Goal: Find contact information: Find contact information

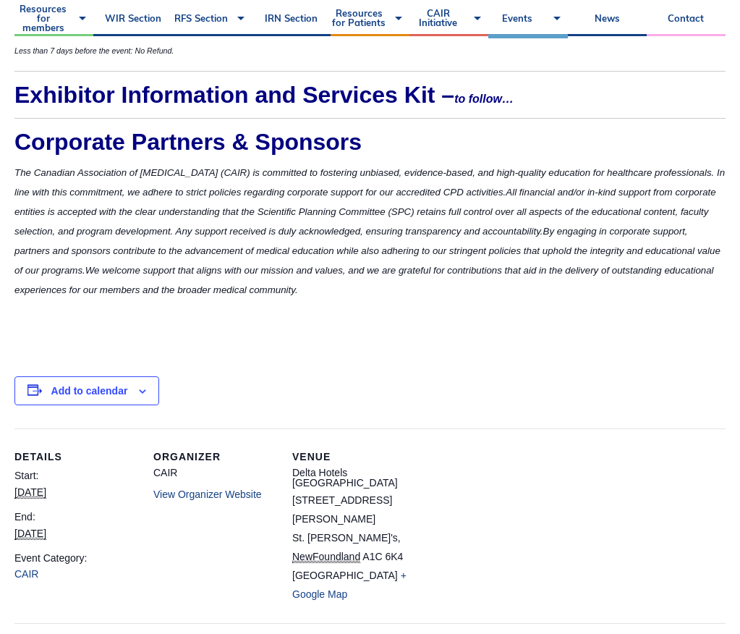
scroll to position [4740, 0]
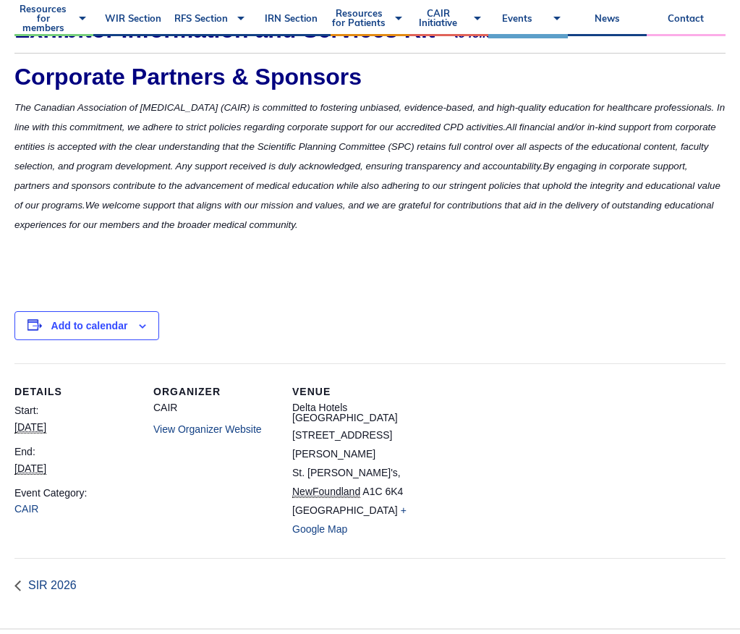
click at [198, 430] on link "View Organizer Website" at bounding box center [207, 429] width 109 height 12
click at [206, 428] on link "View Organizer Website" at bounding box center [207, 429] width 109 height 12
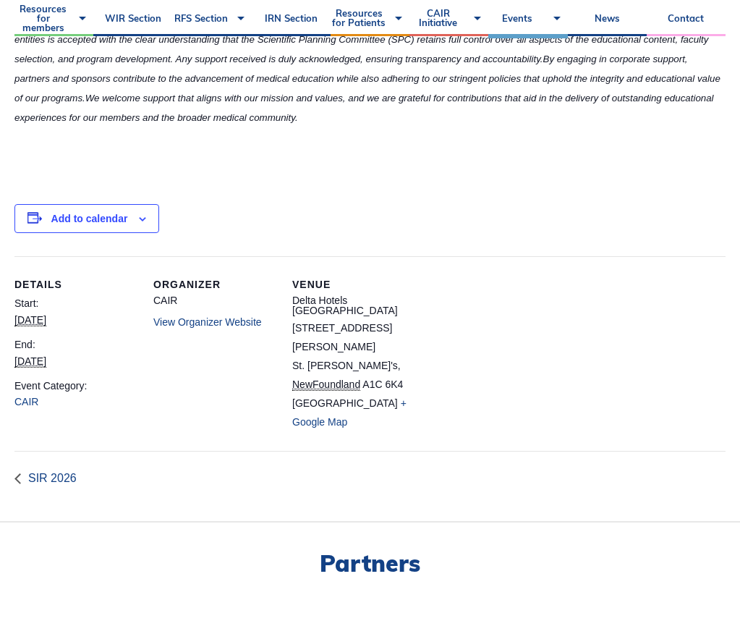
scroll to position [4851, 0]
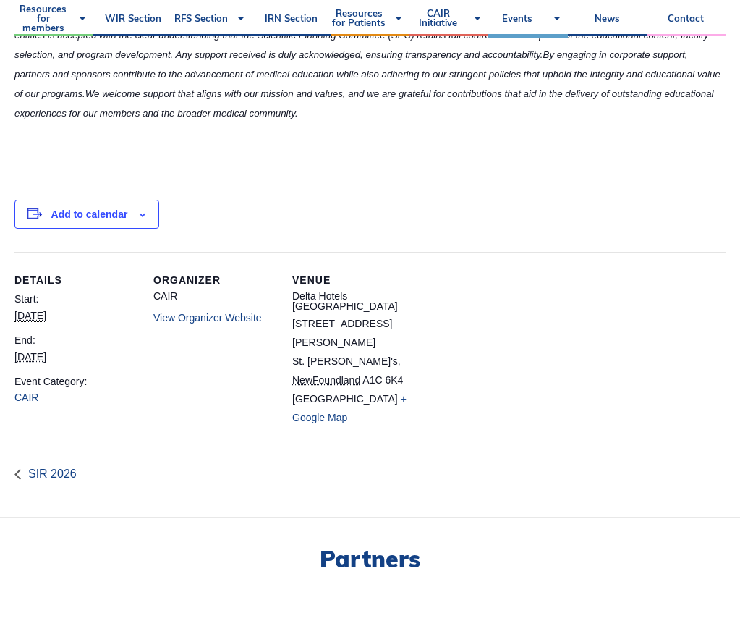
click at [199, 318] on link "View Organizer Website" at bounding box center [207, 318] width 109 height 12
click at [160, 317] on link "View Organizer Website" at bounding box center [207, 318] width 109 height 12
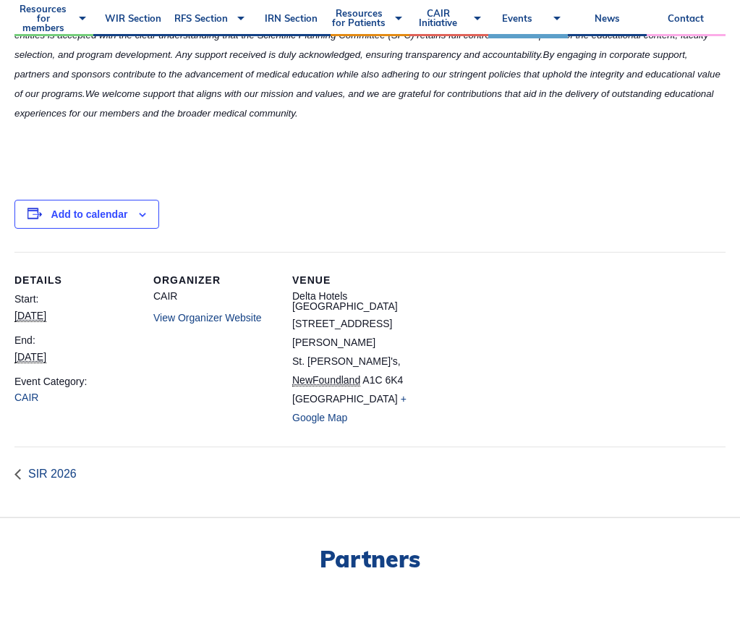
click at [160, 317] on link "View Organizer Website" at bounding box center [207, 318] width 109 height 12
click at [33, 400] on link "CAIR" at bounding box center [26, 398] width 24 height 12
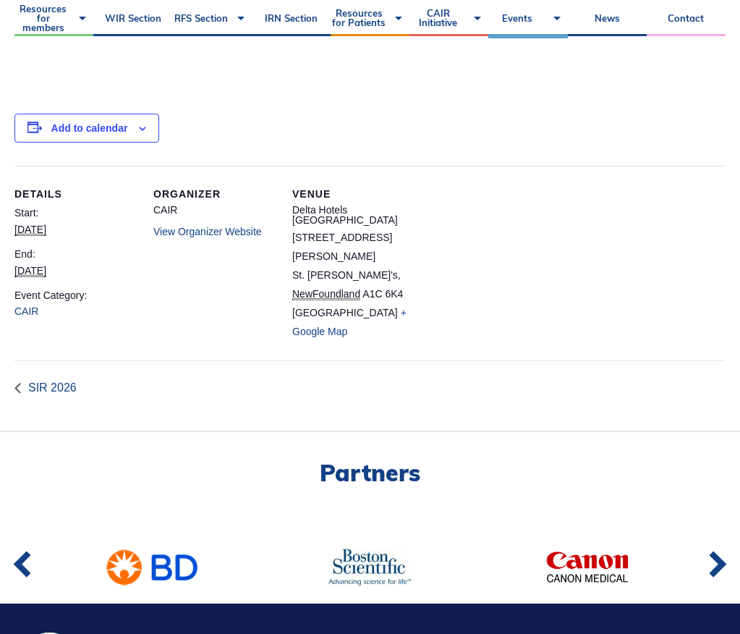
scroll to position [4970, 0]
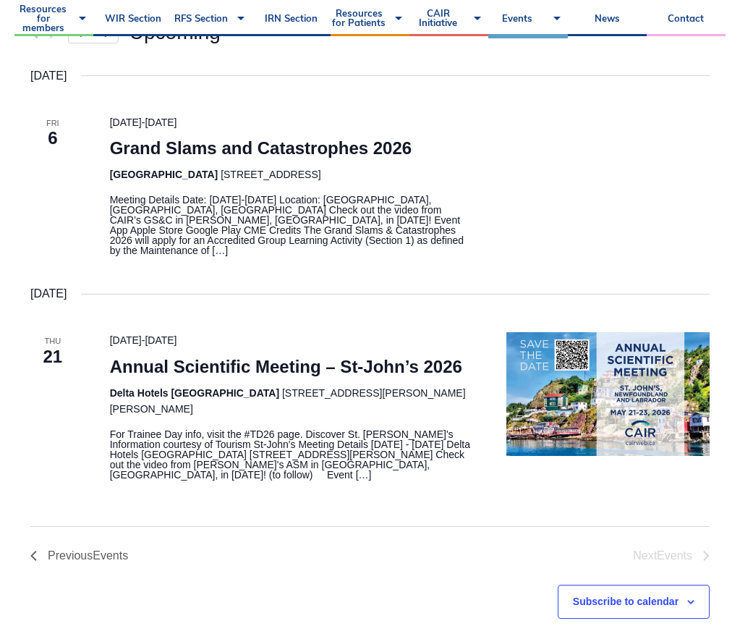
scroll to position [342, 0]
click at [146, 463] on p "For Trainee Day info, visit the #TD26 page. Discover St. John's Information cou…" at bounding box center [291, 453] width 362 height 51
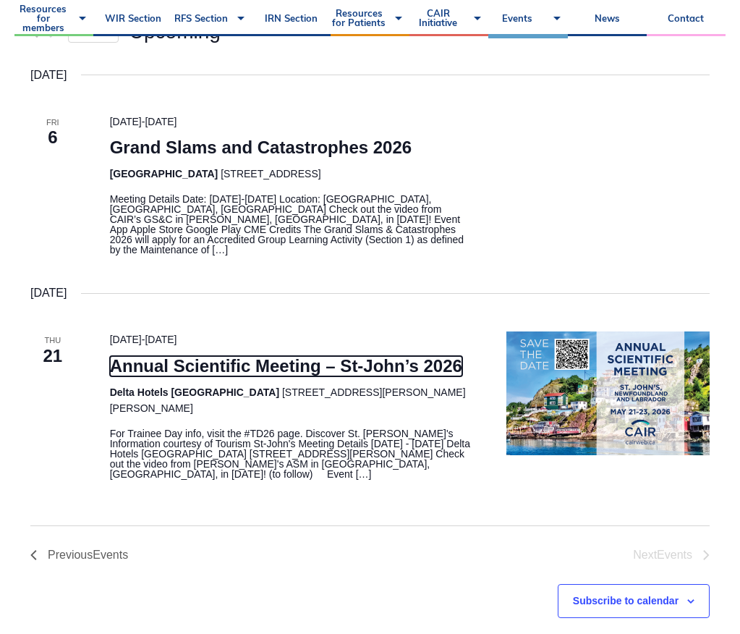
click at [128, 357] on link "Annual Scientific Meeting – St-John’s 2026" at bounding box center [286, 366] width 352 height 20
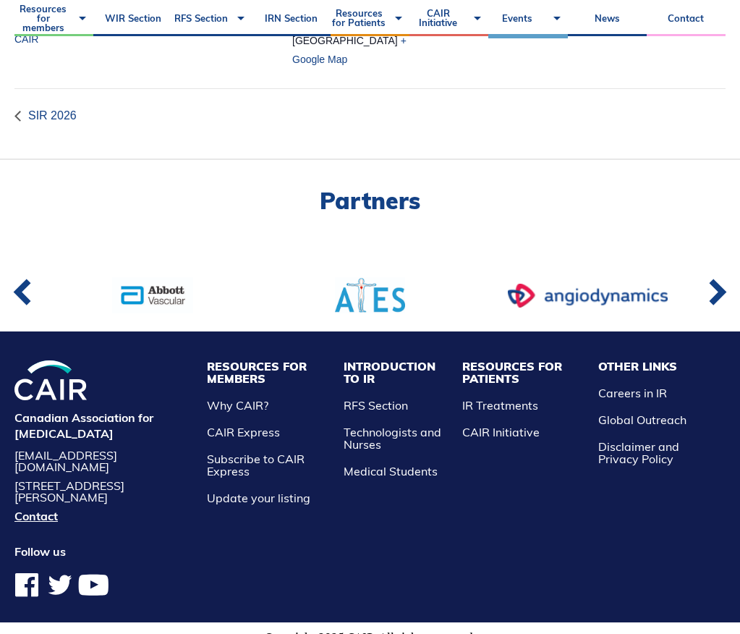
scroll to position [5213, 0]
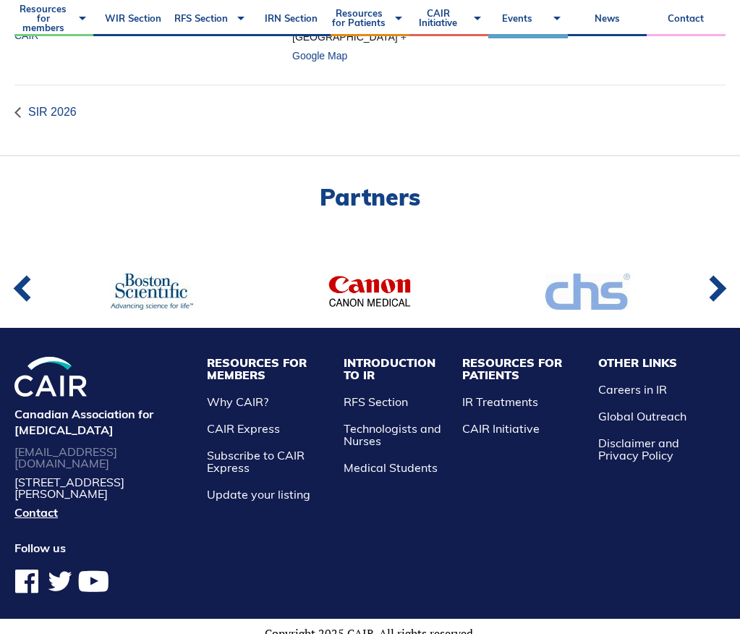
click at [155, 449] on link "[EMAIL_ADDRESS][DOMAIN_NAME]" at bounding box center [103, 457] width 178 height 23
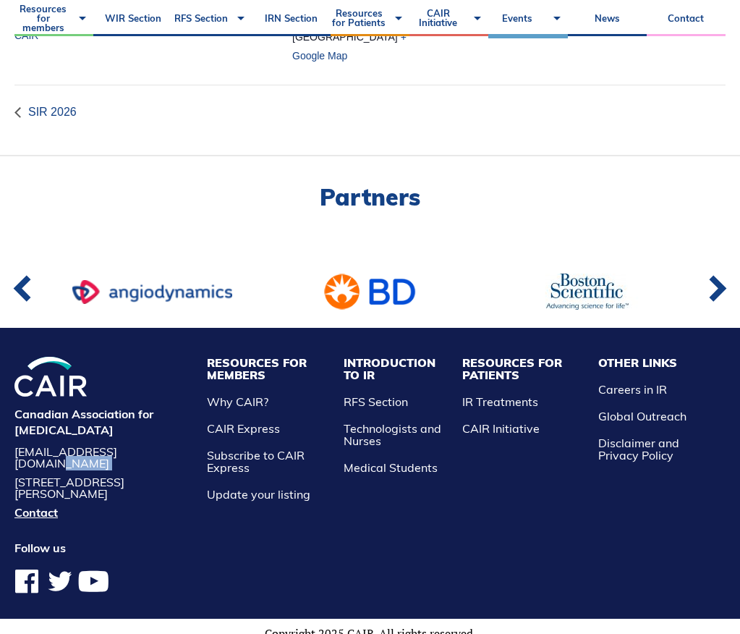
drag, startPoint x: 193, startPoint y: 460, endPoint x: 7, endPoint y: 455, distance: 185.3
click at [6, 460] on div "Canadian Association for [MEDICAL_DATA] [EMAIL_ADDRESS][DOMAIN_NAME] [STREET_AD…" at bounding box center [370, 473] width 740 height 291
drag, startPoint x: 13, startPoint y: 452, endPoint x: 176, endPoint y: 454, distance: 162.9
click at [176, 454] on div "Canadian Association for [MEDICAL_DATA] [EMAIL_ADDRESS][DOMAIN_NAME] [STREET_AD…" at bounding box center [370, 473] width 740 height 291
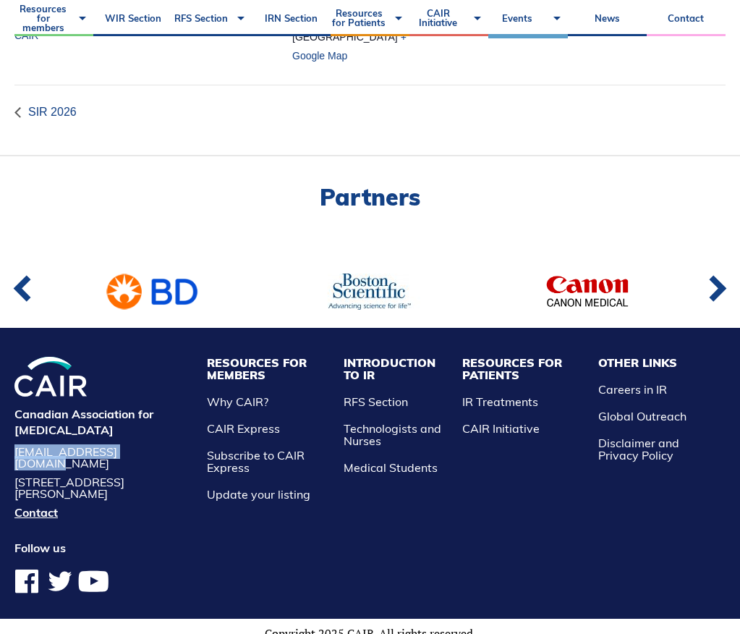
copy link "[EMAIL_ADDRESS][DOMAIN_NAME]"
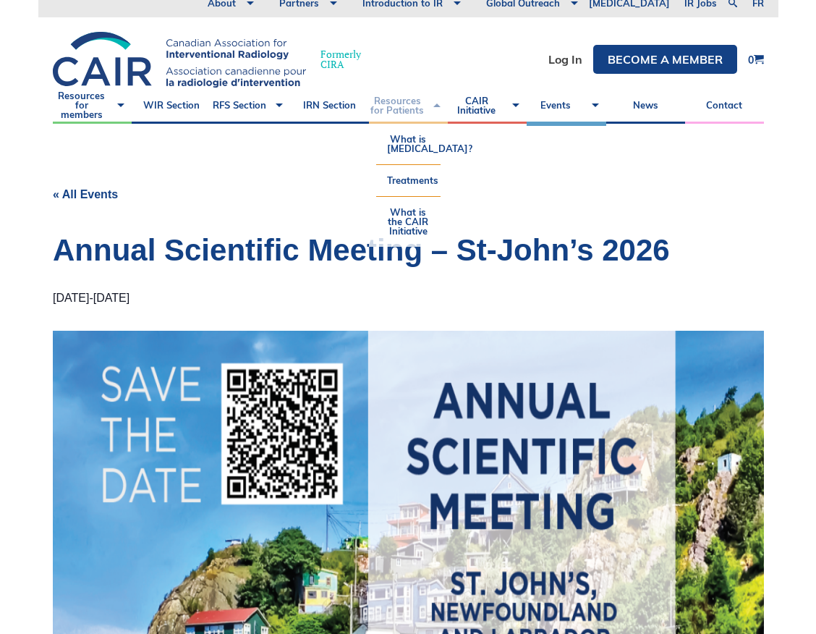
scroll to position [0, 0]
